Goal: Subscribe to service/newsletter

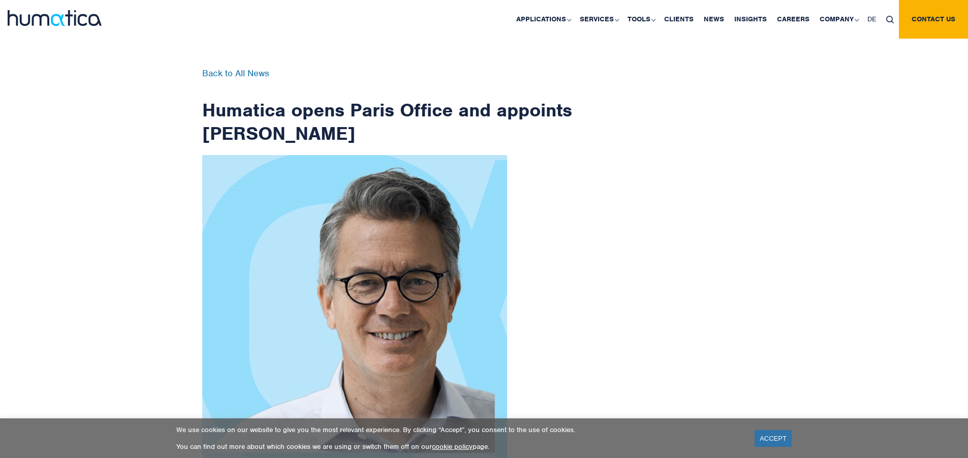
scroll to position [1621, 0]
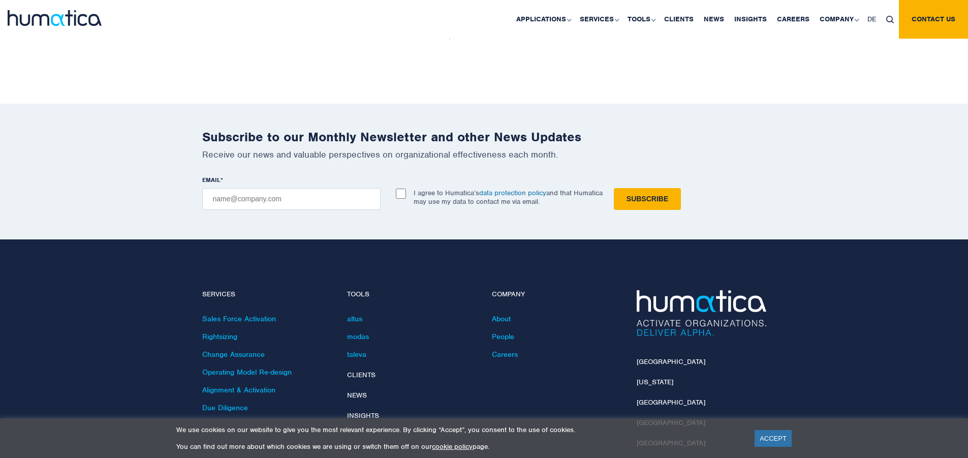
checkbox input "true"
type input "[EMAIL_ADDRESS][DOMAIN_NAME]"
click at [614, 188] on input "Subscribe" at bounding box center [647, 199] width 67 height 22
